Goal: Information Seeking & Learning: Check status

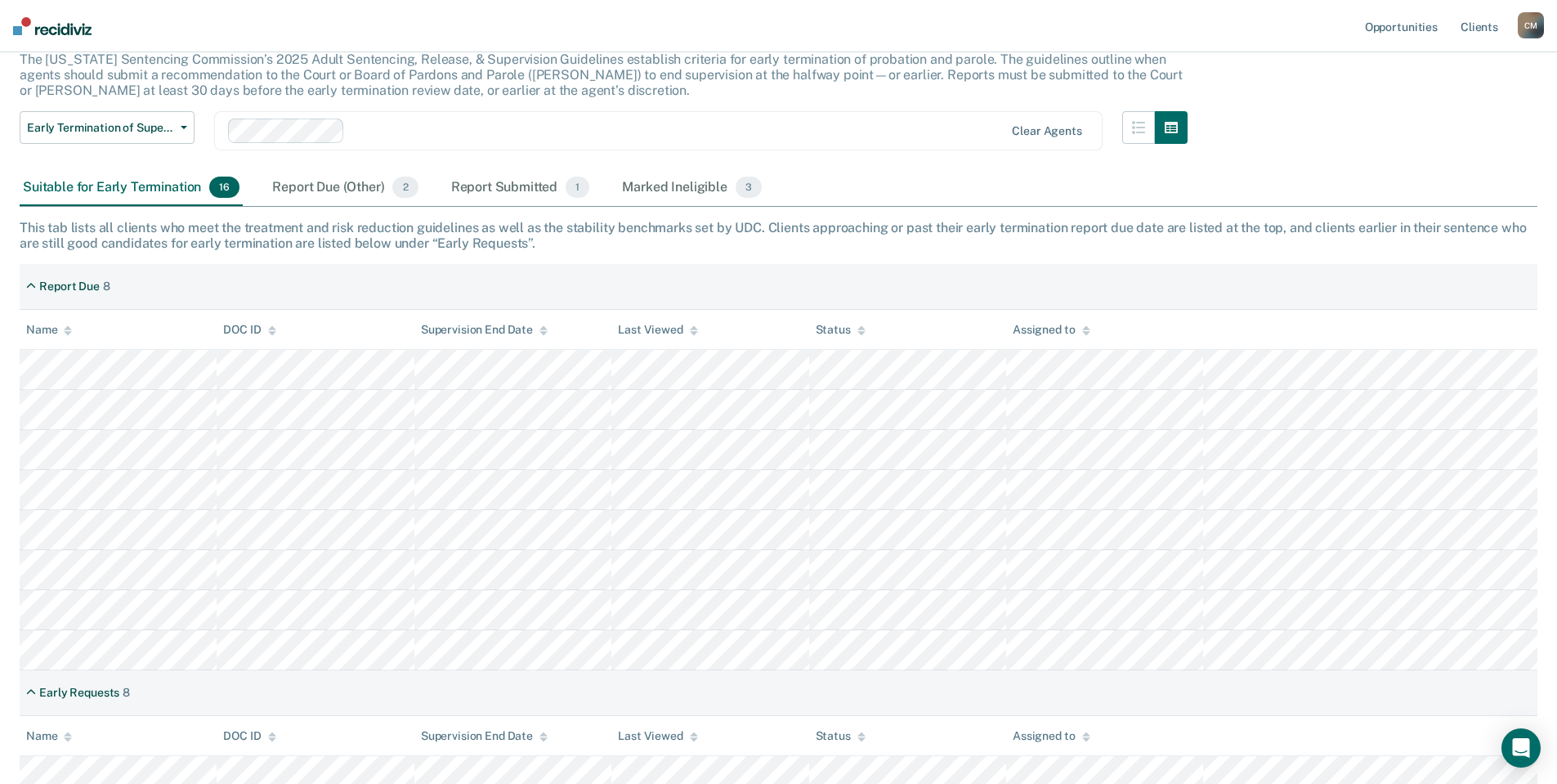
scroll to position [74, 0]
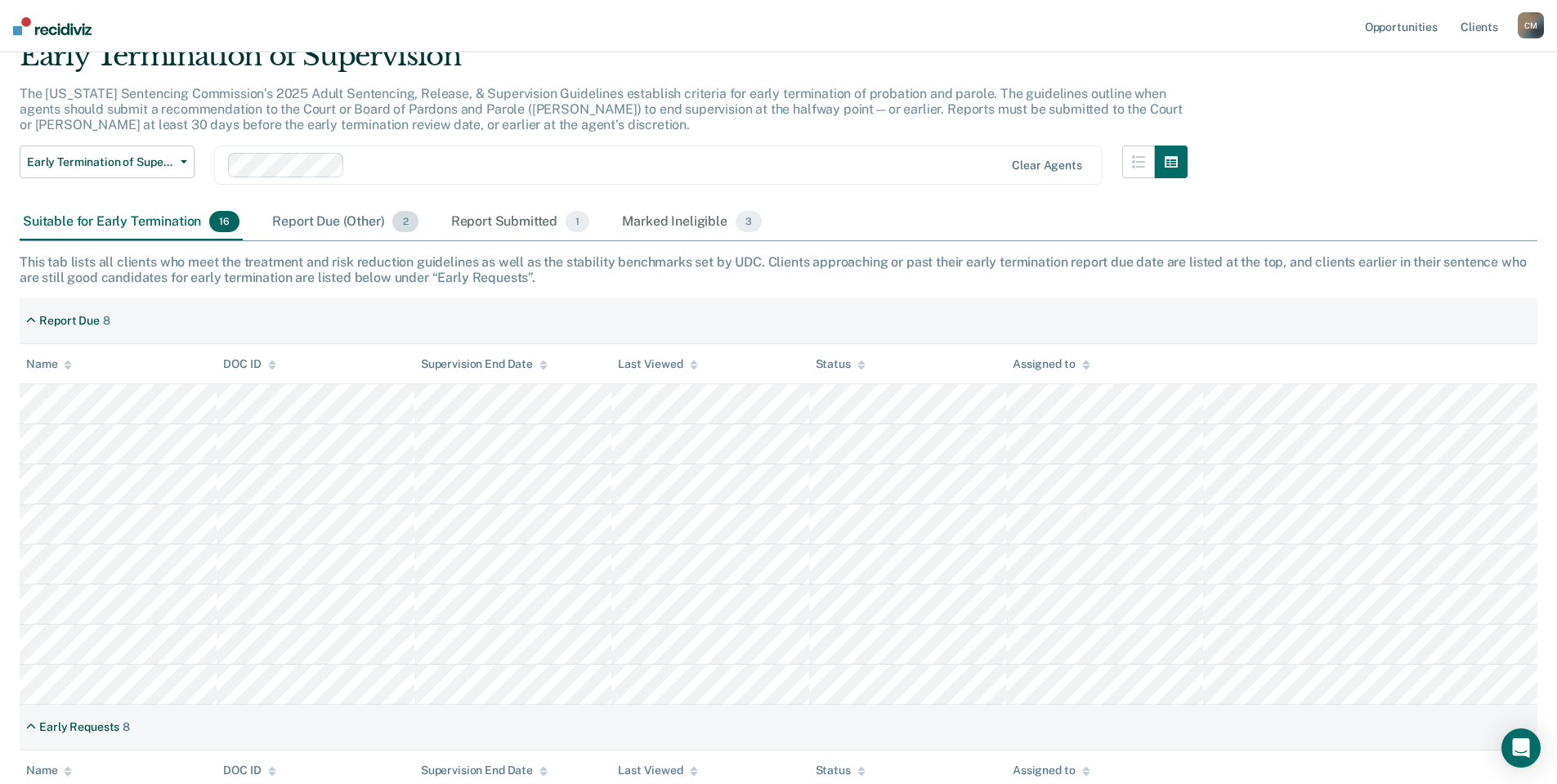
click at [348, 219] on div "Report Due (Other) 2" at bounding box center [344, 222] width 152 height 36
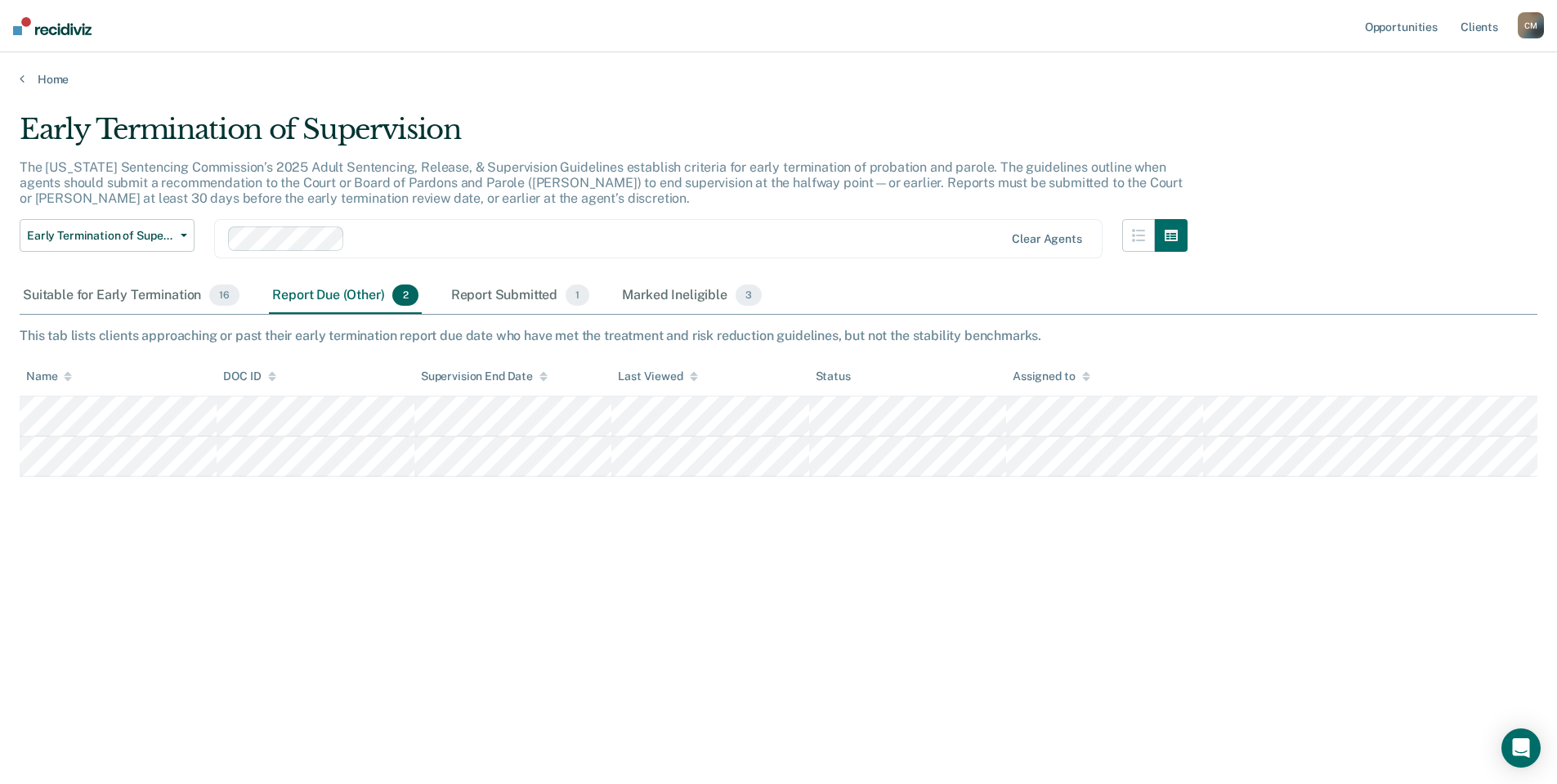
scroll to position [0, 0]
click at [538, 293] on div "Report Submitted 1" at bounding box center [520, 296] width 145 height 36
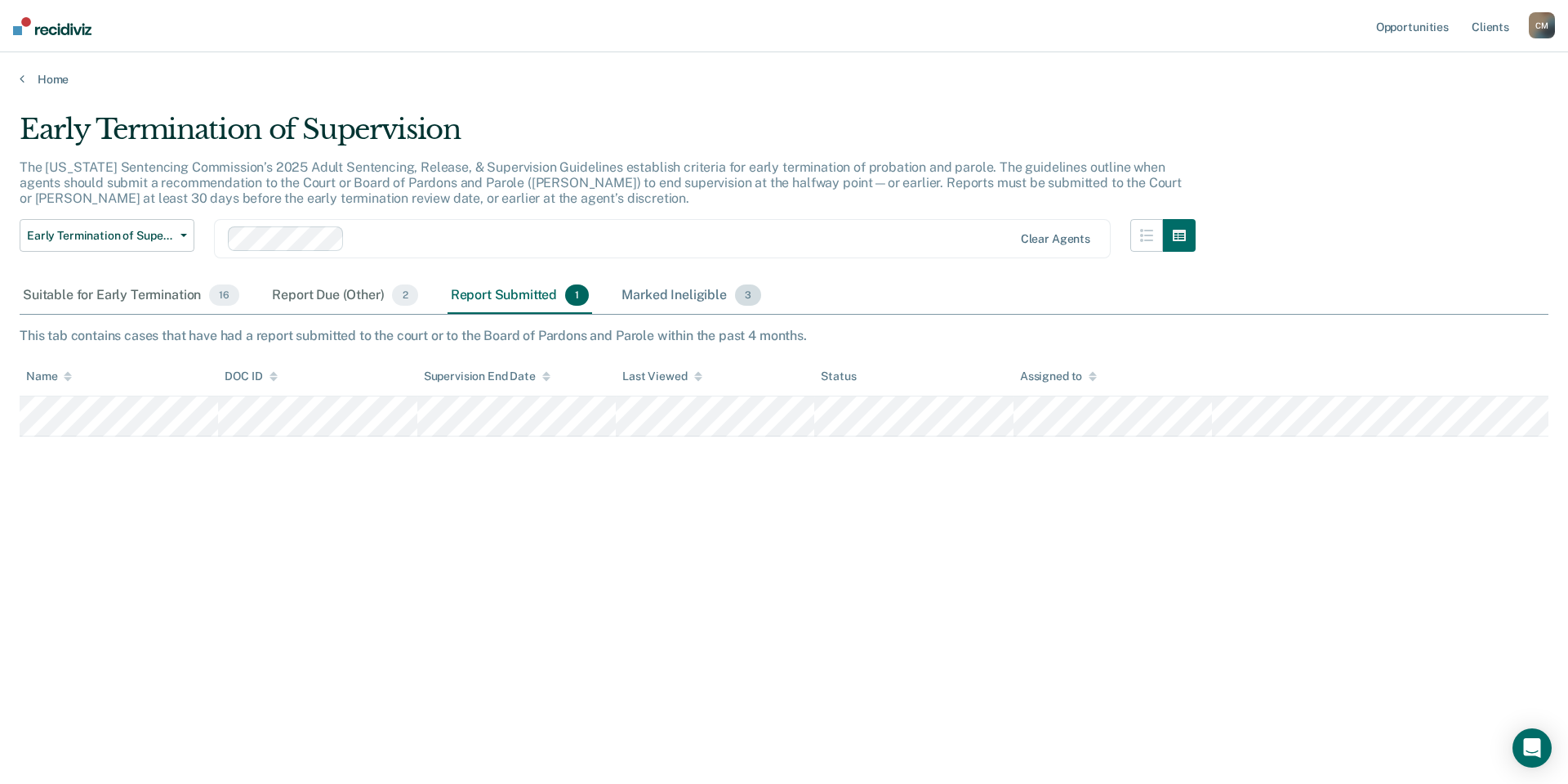
click at [691, 298] on div "Marked Ineligible 3" at bounding box center [691, 296] width 146 height 36
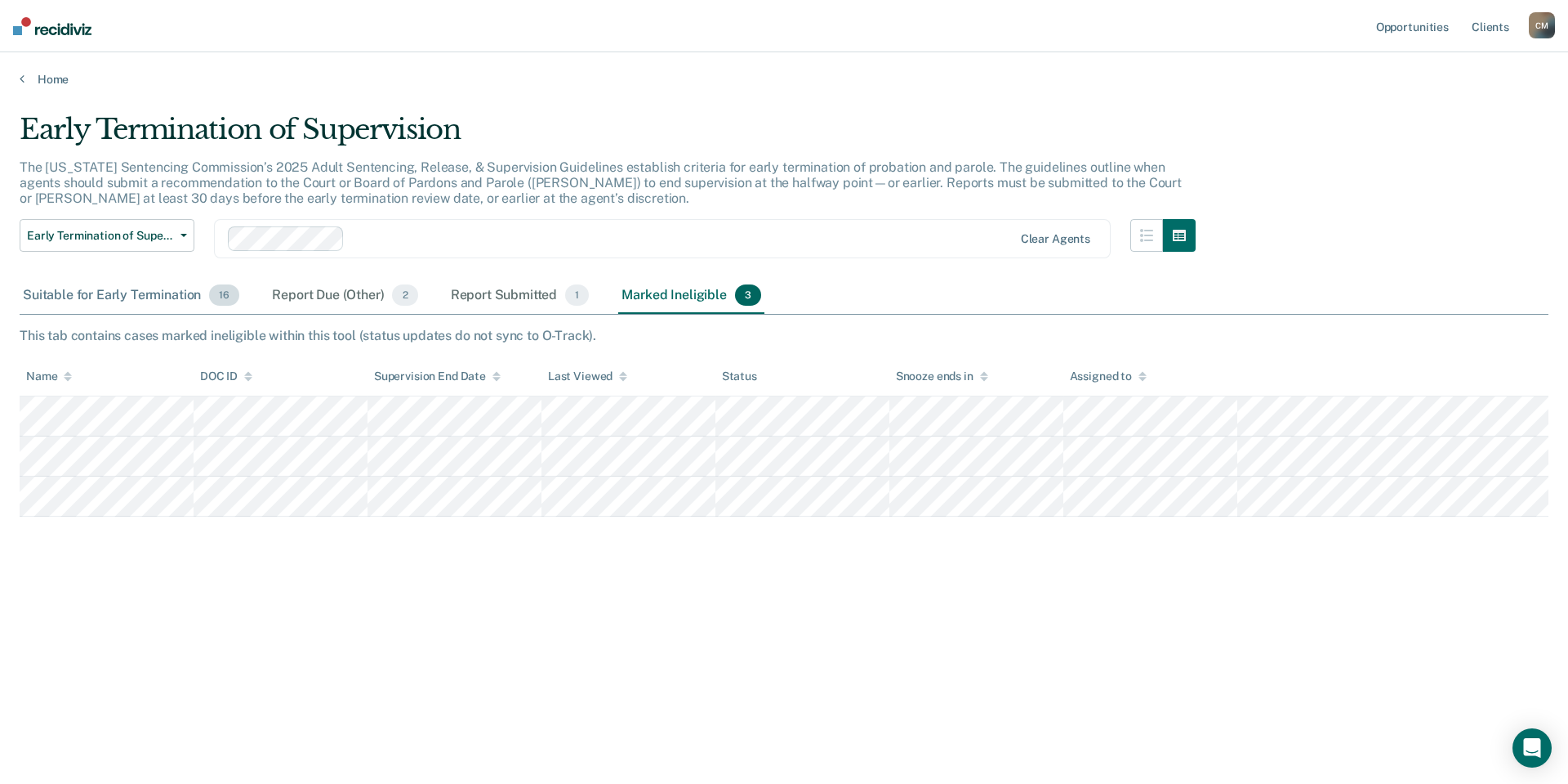
click at [134, 295] on div "Suitable for Early Termination 16" at bounding box center [131, 296] width 223 height 36
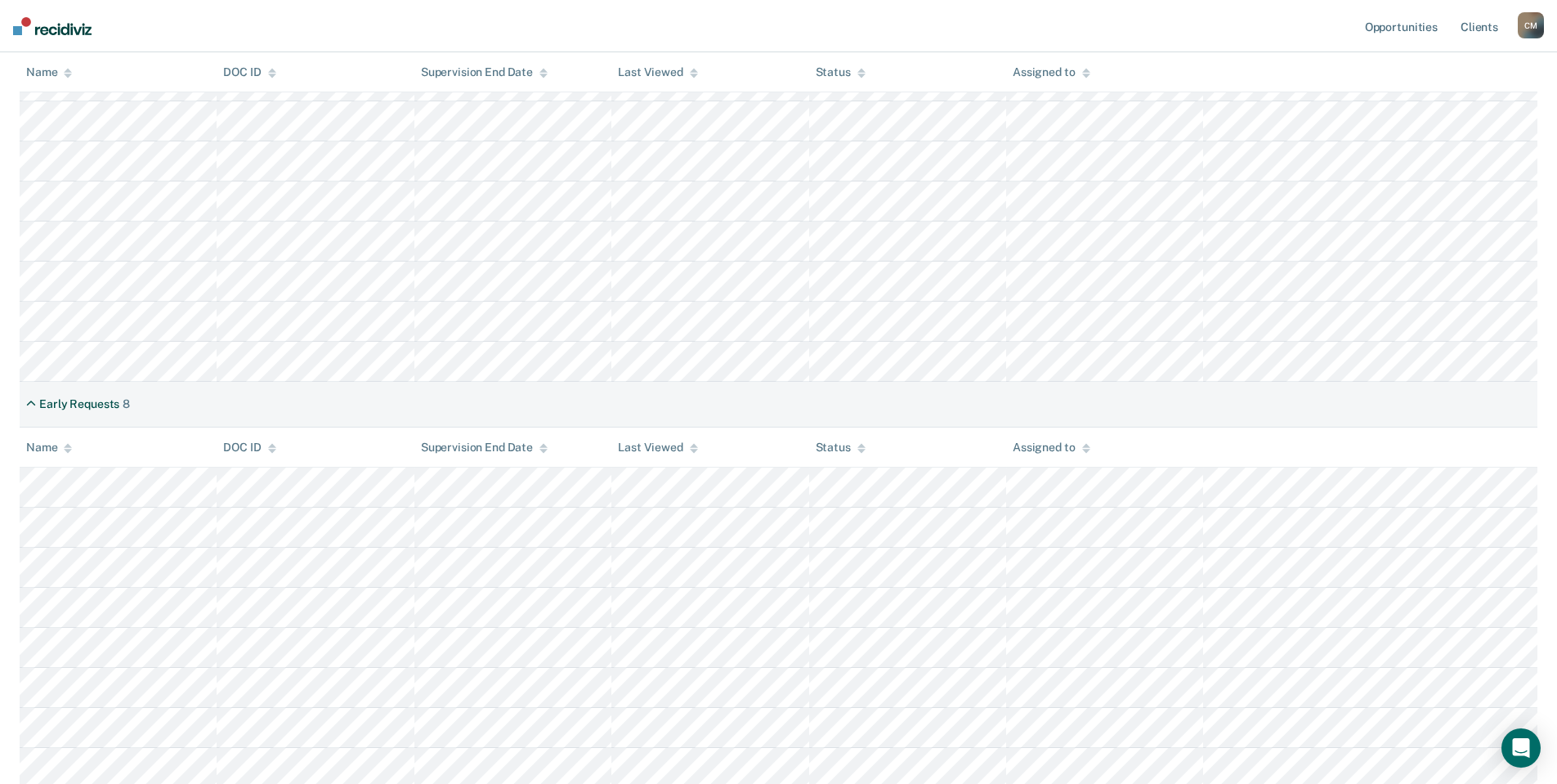
scroll to position [400, 0]
